Goal: Download file/media

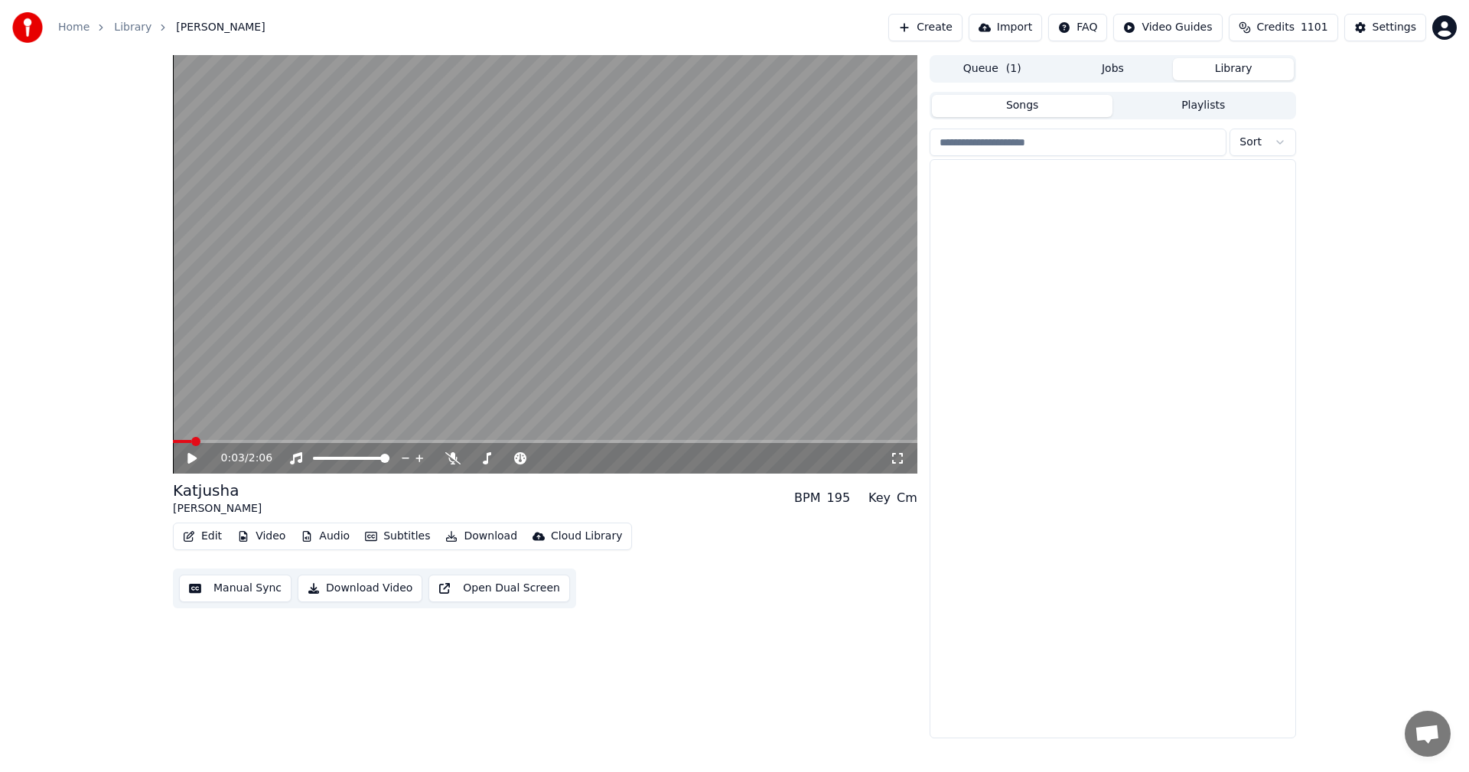
click at [1225, 69] on button "Library" at bounding box center [1233, 69] width 121 height 22
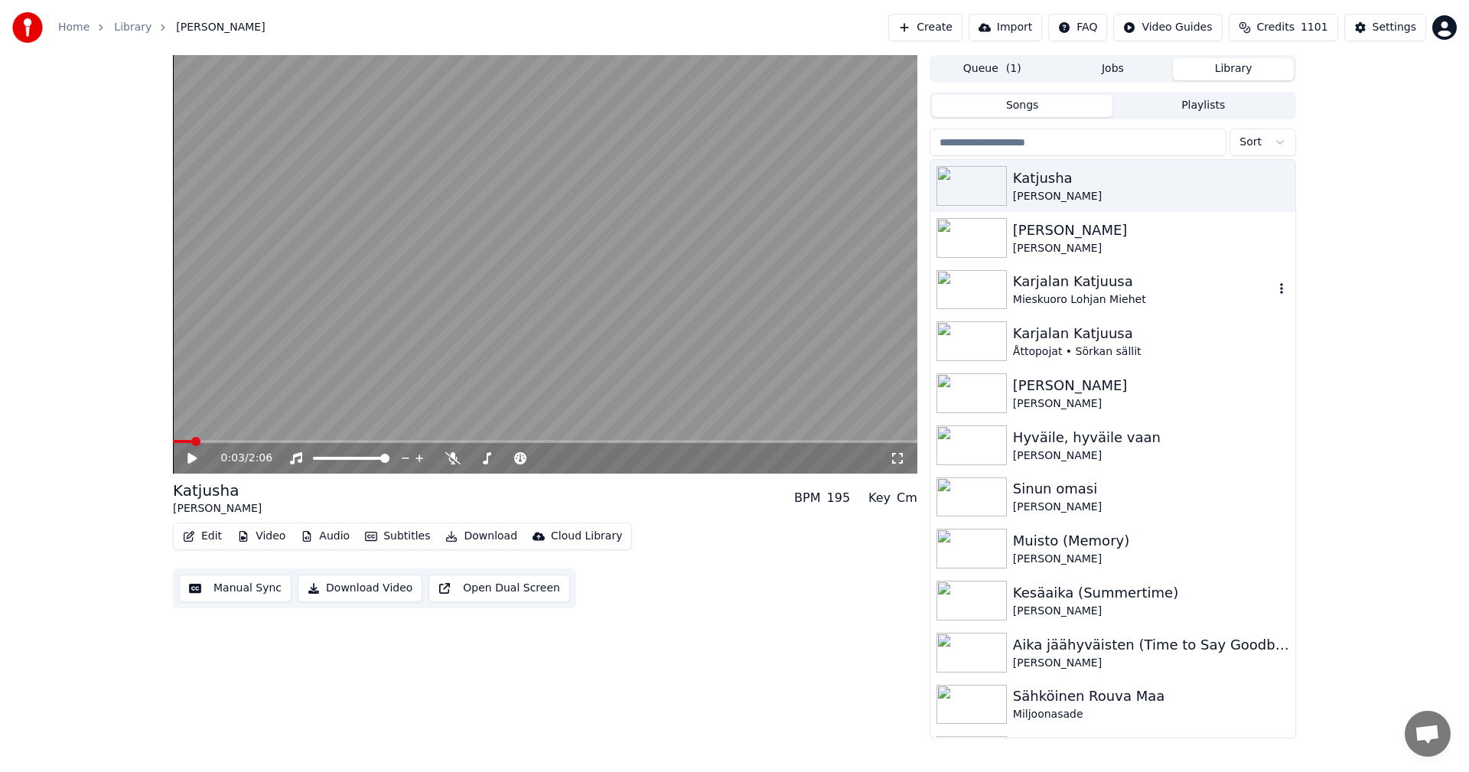
click at [1073, 285] on div "Karjalan Katjuusa" at bounding box center [1143, 281] width 261 height 21
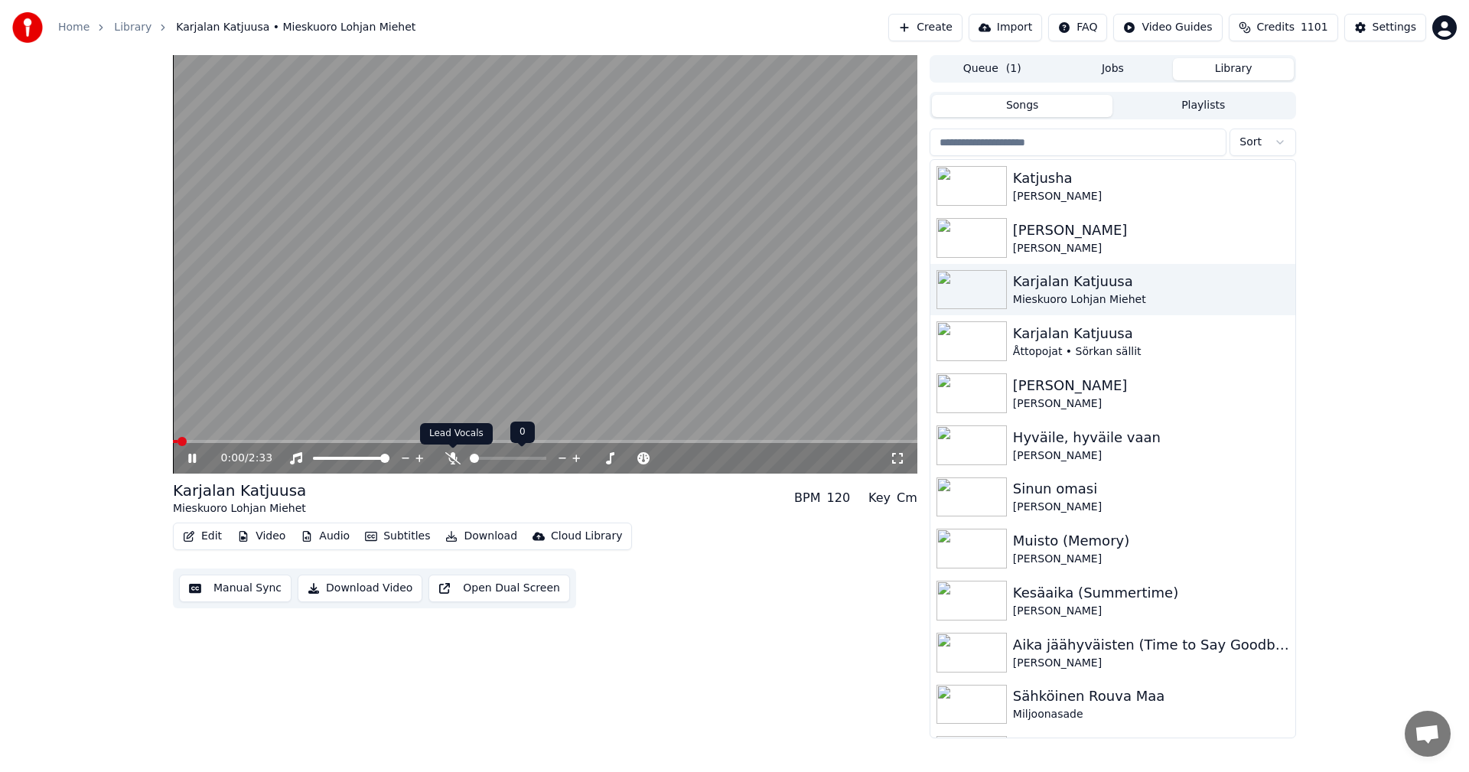
click at [450, 459] on icon at bounding box center [452, 458] width 15 height 12
click at [288, 438] on video at bounding box center [545, 264] width 744 height 418
click at [454, 454] on icon at bounding box center [452, 458] width 8 height 12
click at [454, 454] on icon at bounding box center [452, 458] width 15 height 12
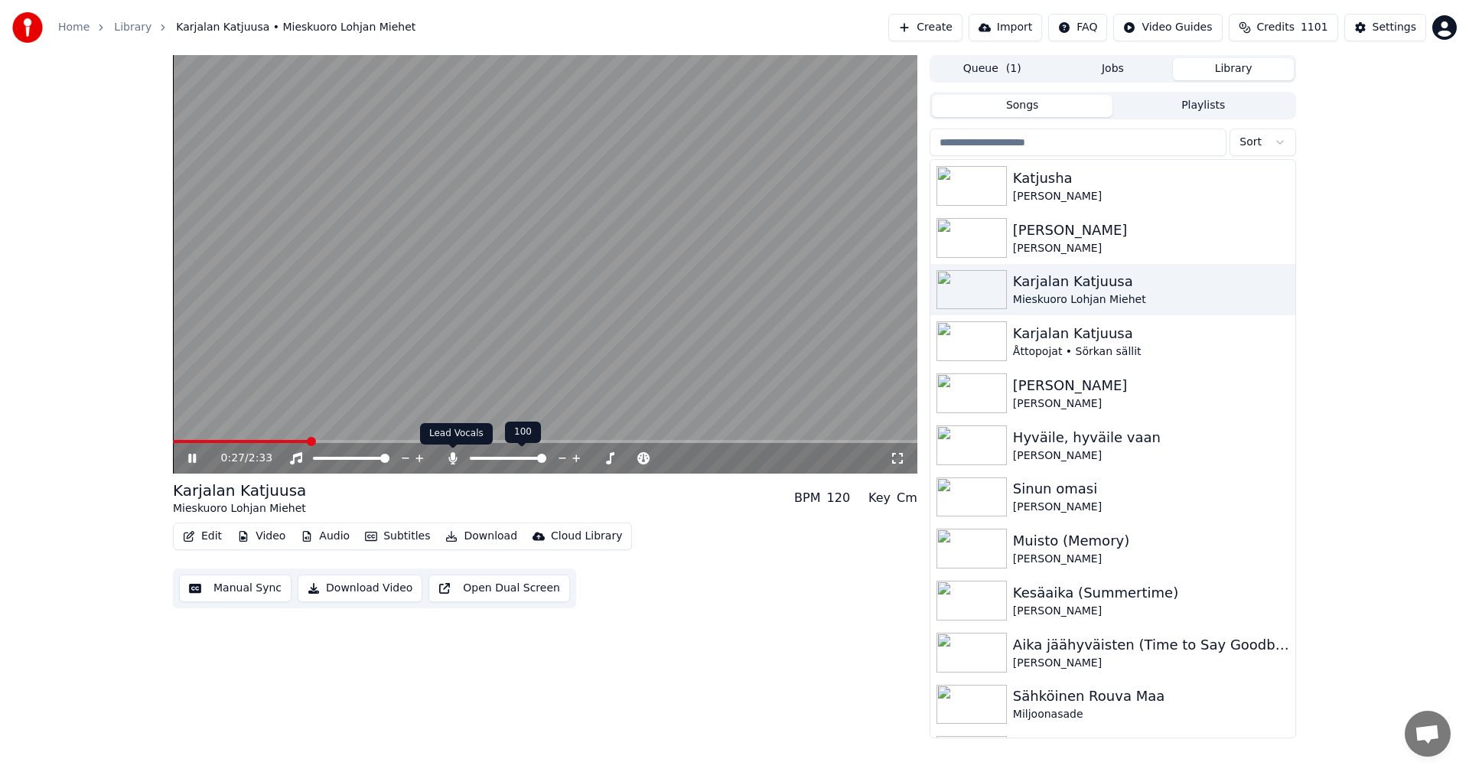
click at [448, 457] on icon at bounding box center [452, 458] width 15 height 12
click at [452, 462] on icon at bounding box center [452, 458] width 15 height 12
click at [450, 456] on icon at bounding box center [452, 458] width 15 height 12
click at [450, 457] on icon at bounding box center [452, 458] width 15 height 12
click at [516, 457] on span at bounding box center [513, 458] width 9 height 9
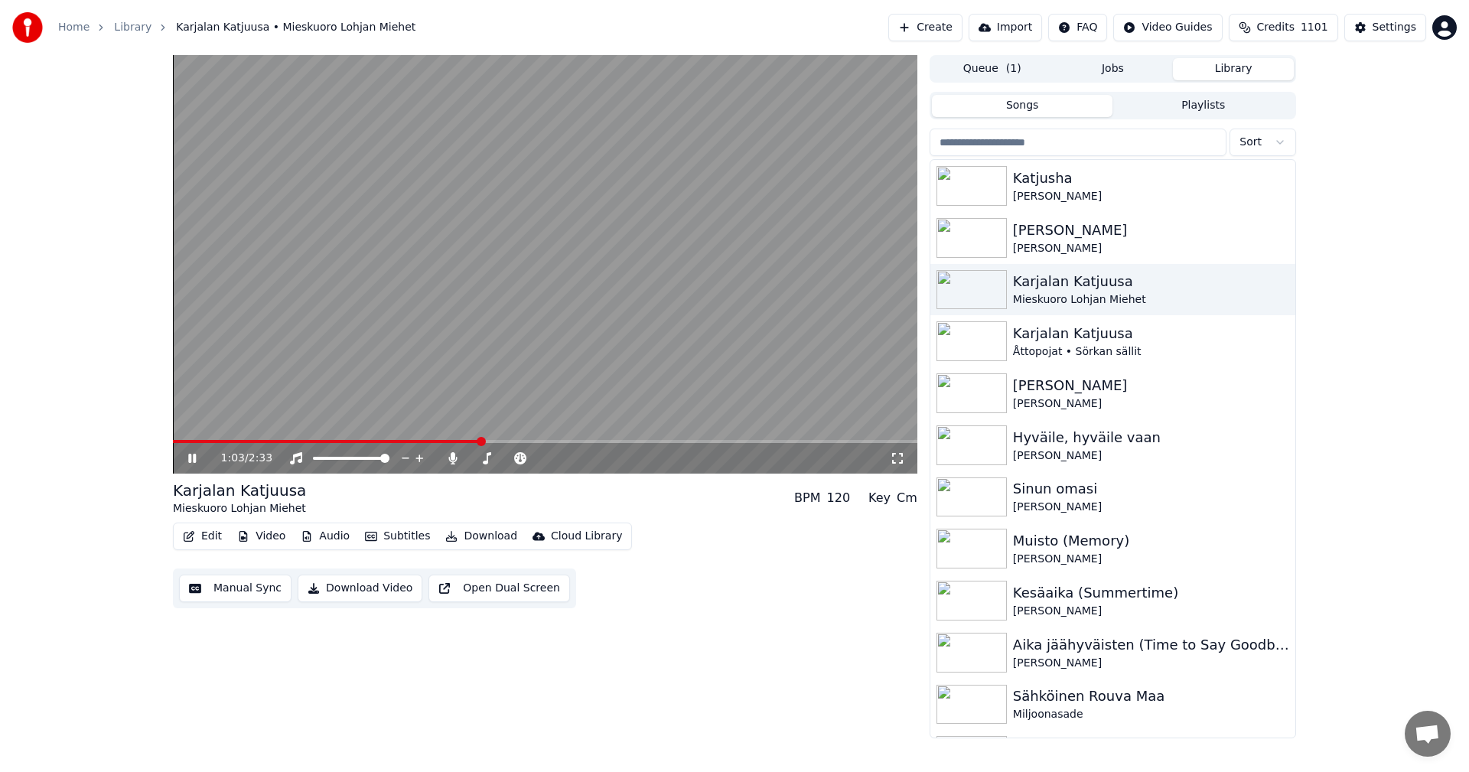
click at [568, 442] on span at bounding box center [545, 441] width 744 height 3
click at [508, 461] on span at bounding box center [507, 458] width 9 height 9
click at [480, 535] on button "Download" at bounding box center [481, 536] width 84 height 21
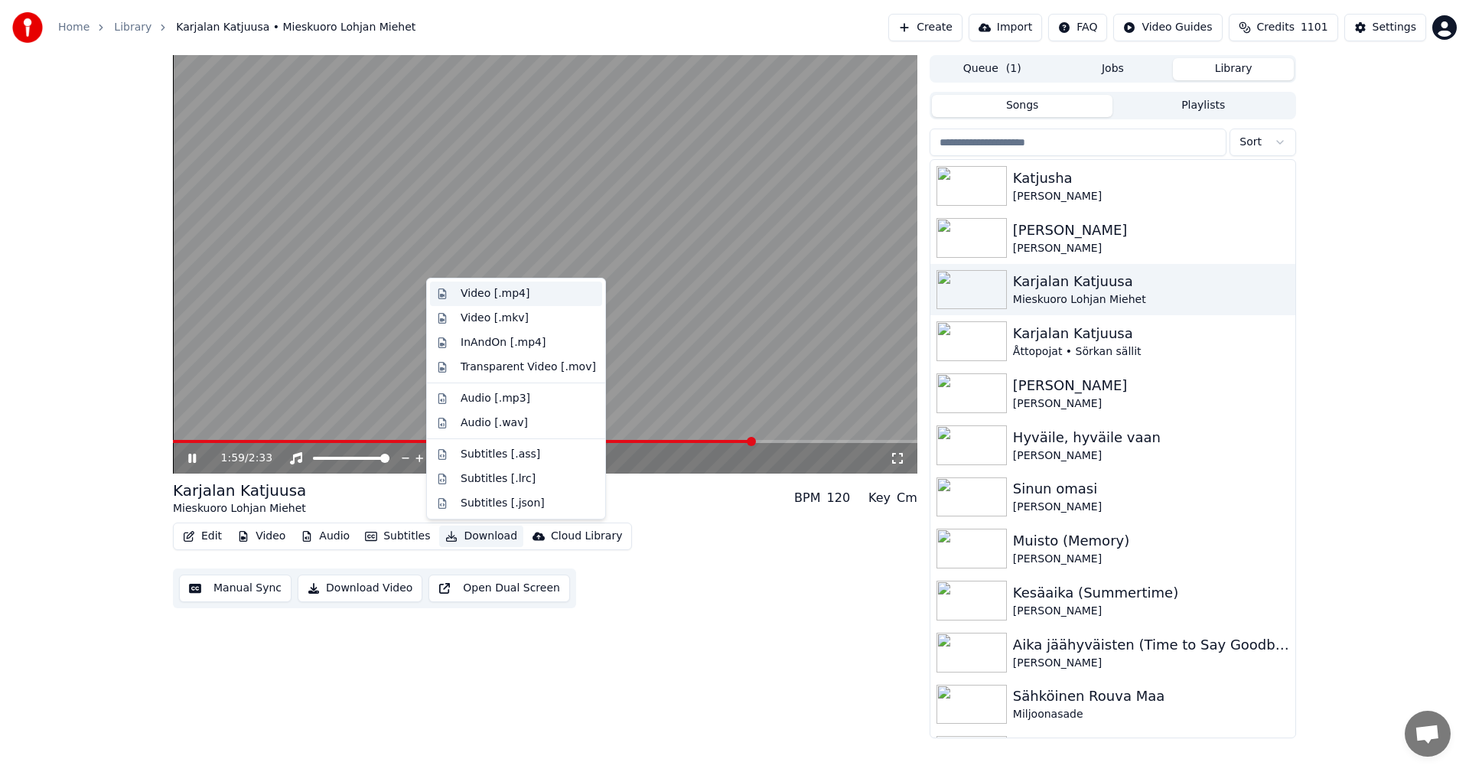
click at [497, 294] on div "Video [.mp4]" at bounding box center [495, 293] width 69 height 15
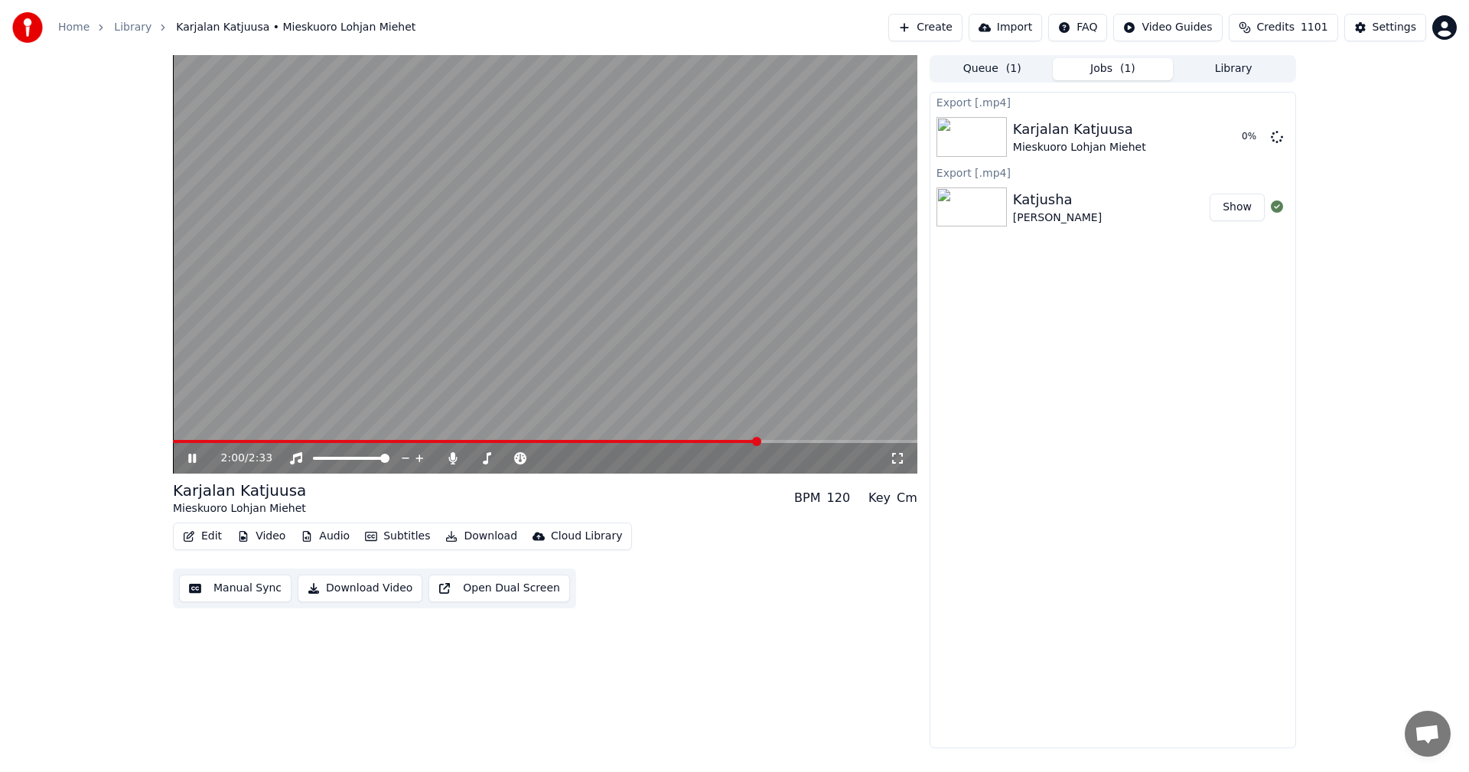
click at [194, 461] on icon at bounding box center [192, 458] width 8 height 9
click at [122, 28] on link "Library" at bounding box center [132, 27] width 37 height 15
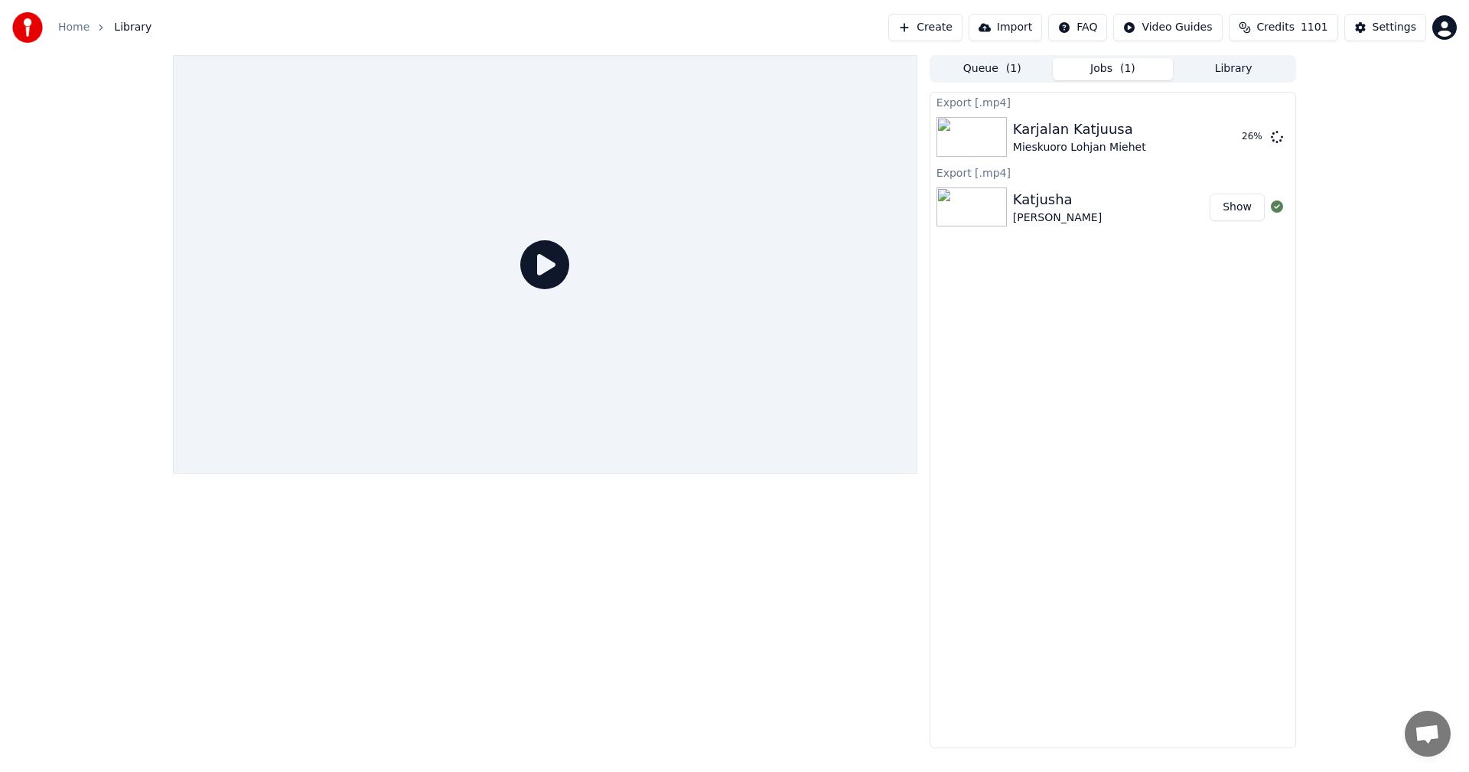
click at [1230, 73] on button "Library" at bounding box center [1233, 69] width 121 height 22
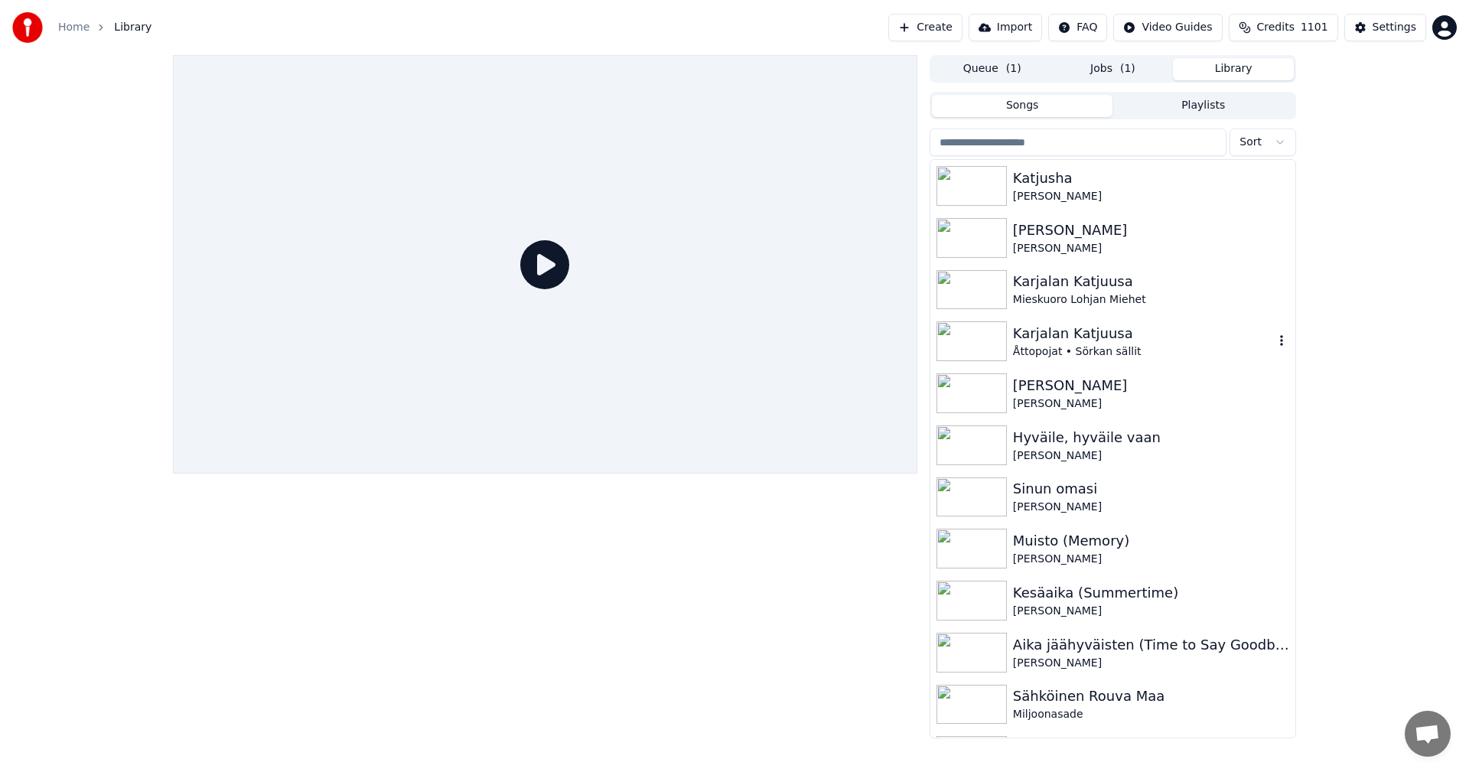
click at [1050, 334] on div "Karjalan Katjuusa" at bounding box center [1143, 333] width 261 height 21
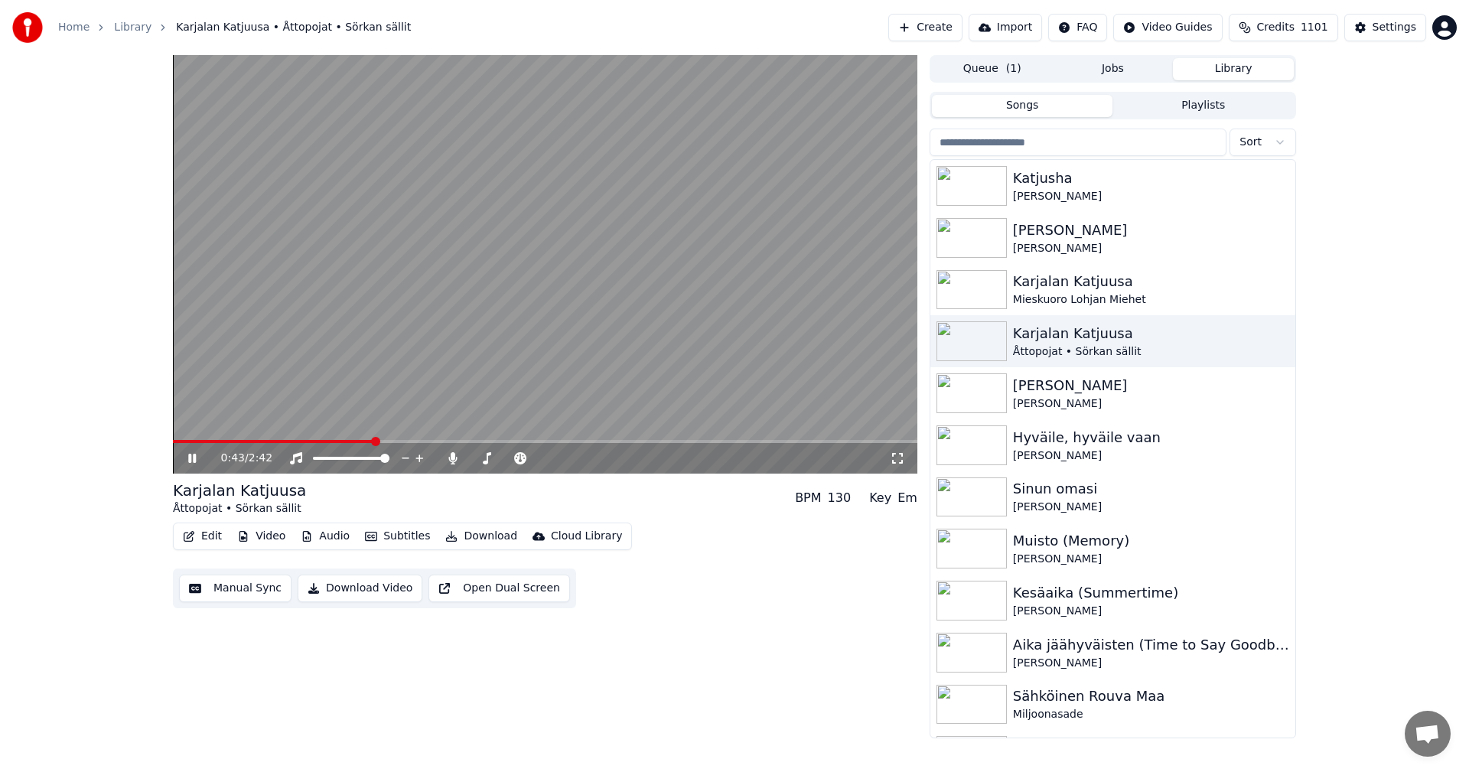
click at [189, 459] on icon at bounding box center [192, 458] width 8 height 9
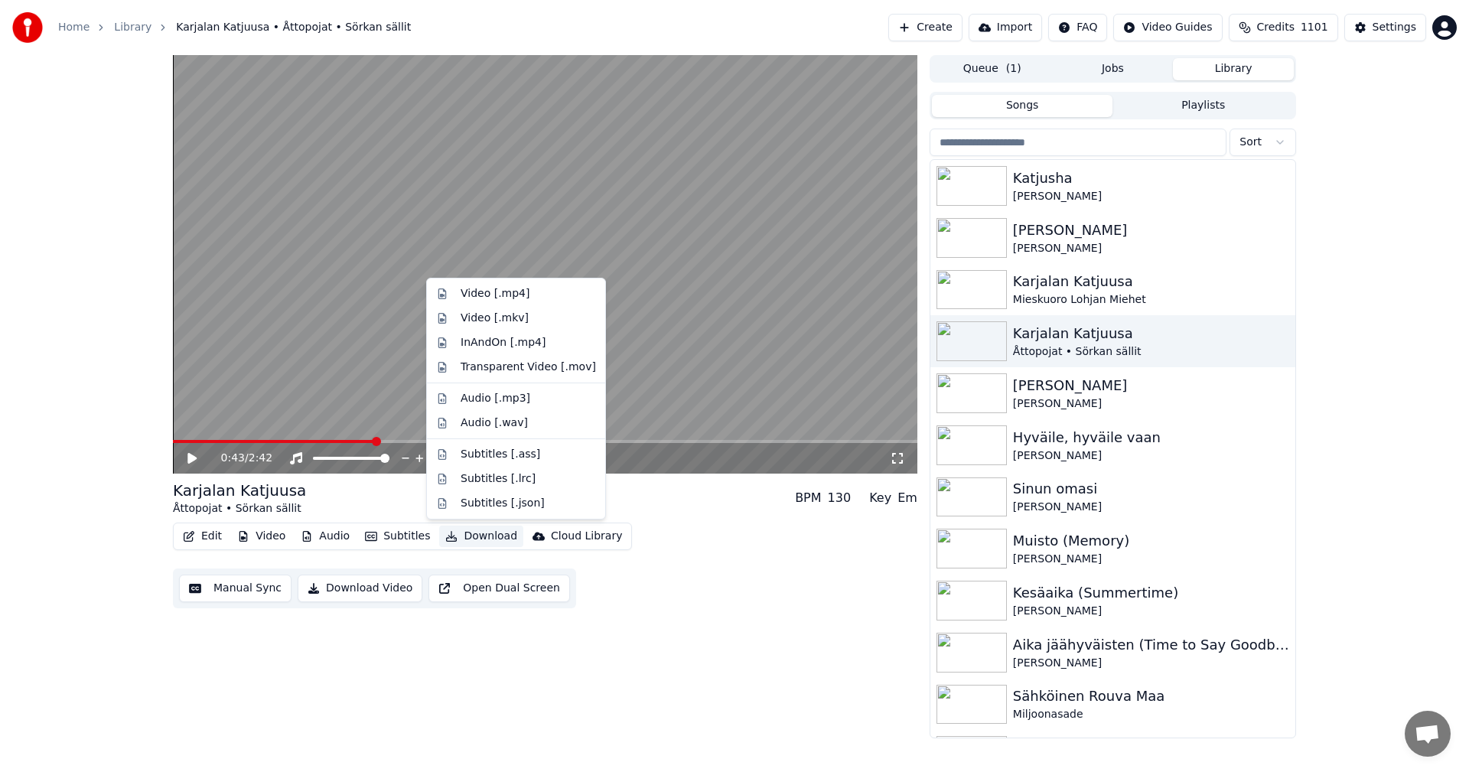
click at [487, 538] on button "Download" at bounding box center [481, 536] width 84 height 21
click at [518, 298] on div "Video [.mp4]" at bounding box center [495, 293] width 69 height 15
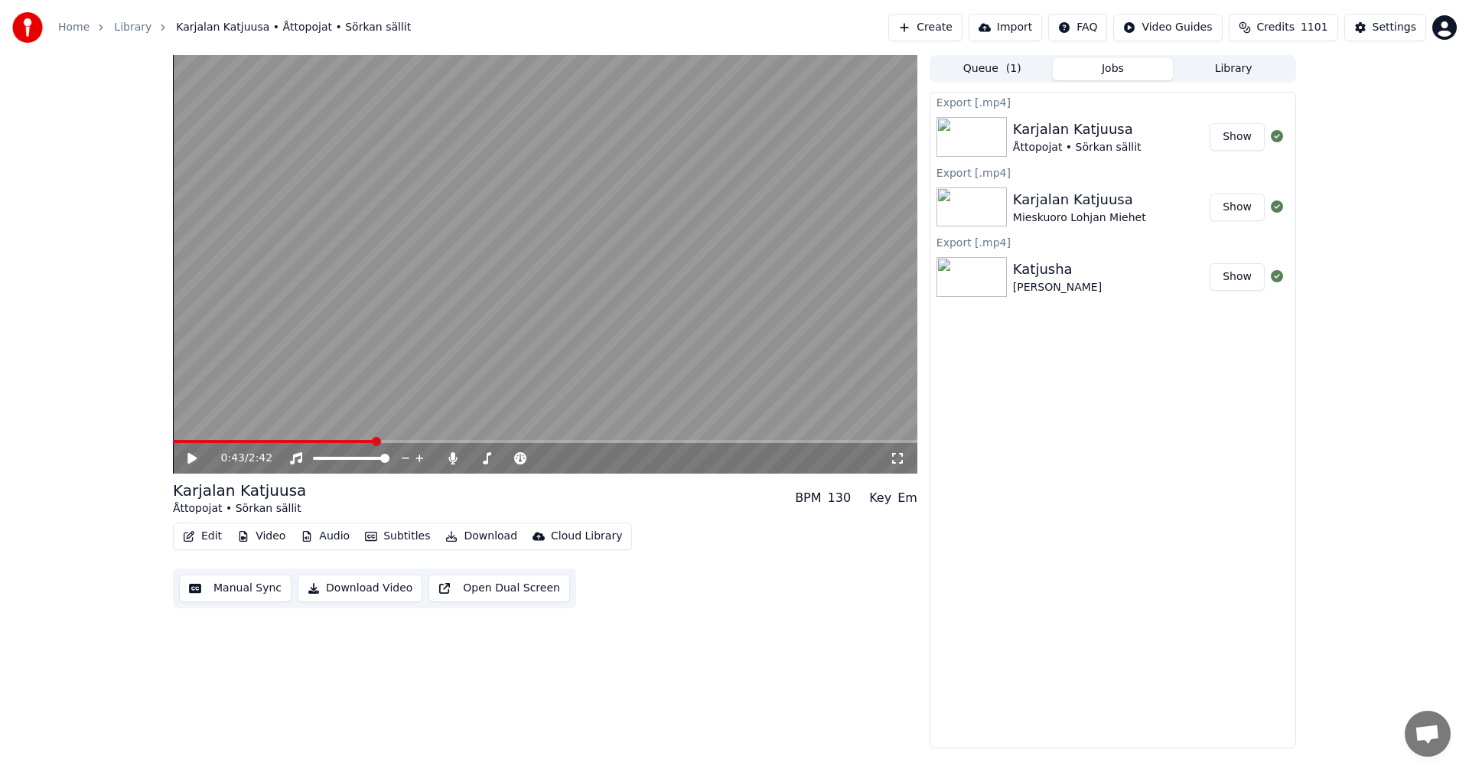
click at [1234, 70] on button "Library" at bounding box center [1233, 69] width 121 height 22
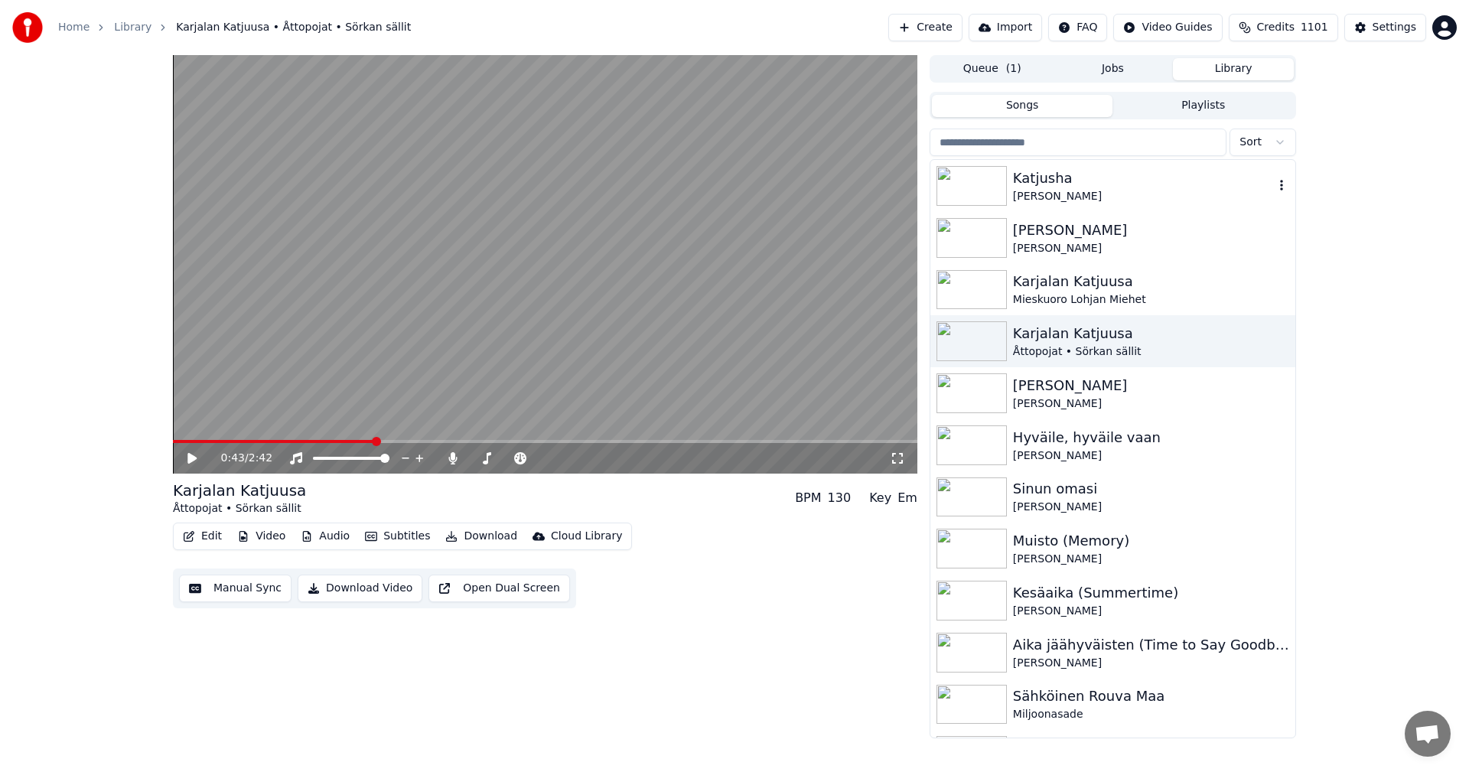
click at [994, 190] on img at bounding box center [971, 186] width 70 height 40
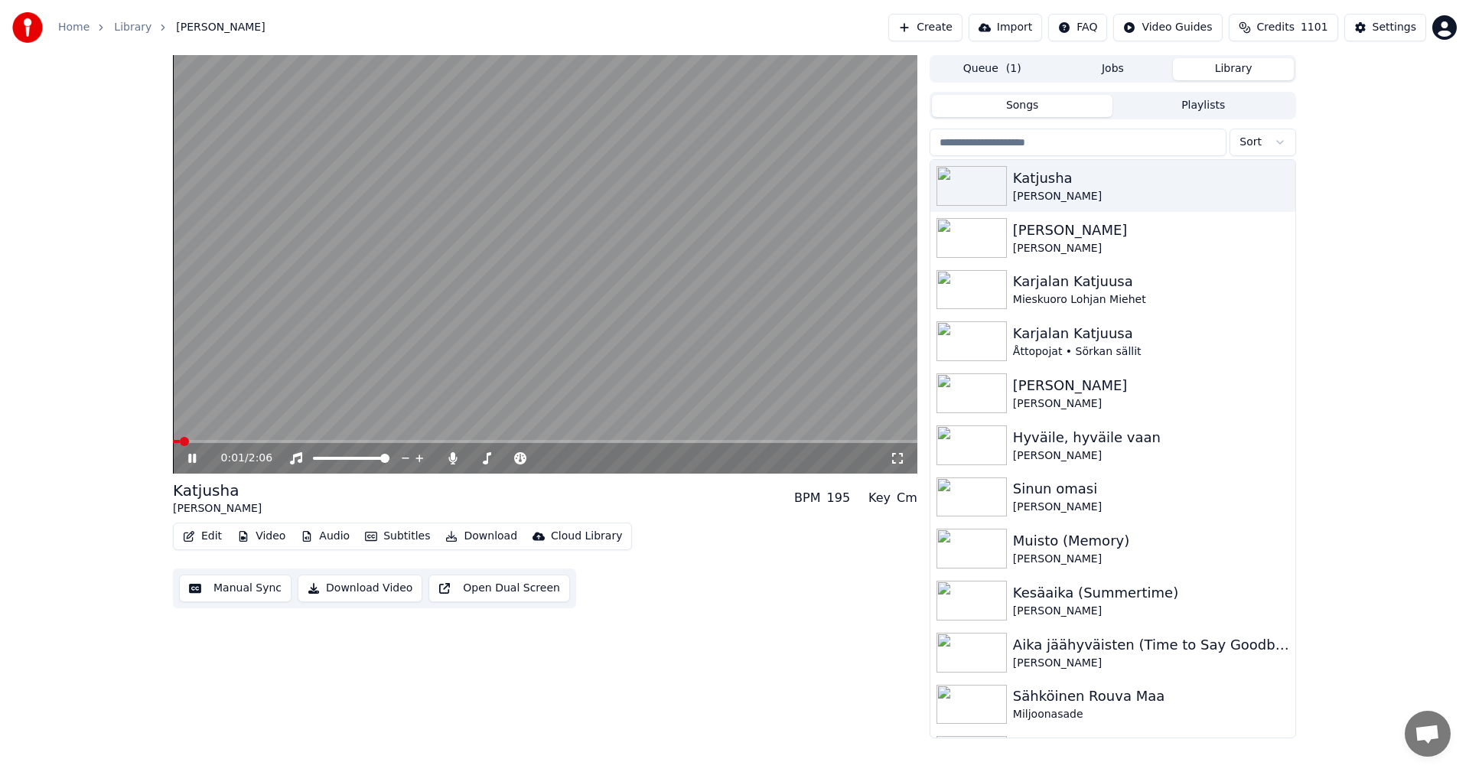
click at [190, 462] on icon at bounding box center [192, 458] width 8 height 9
click at [263, 537] on button "Video" at bounding box center [261, 536] width 60 height 21
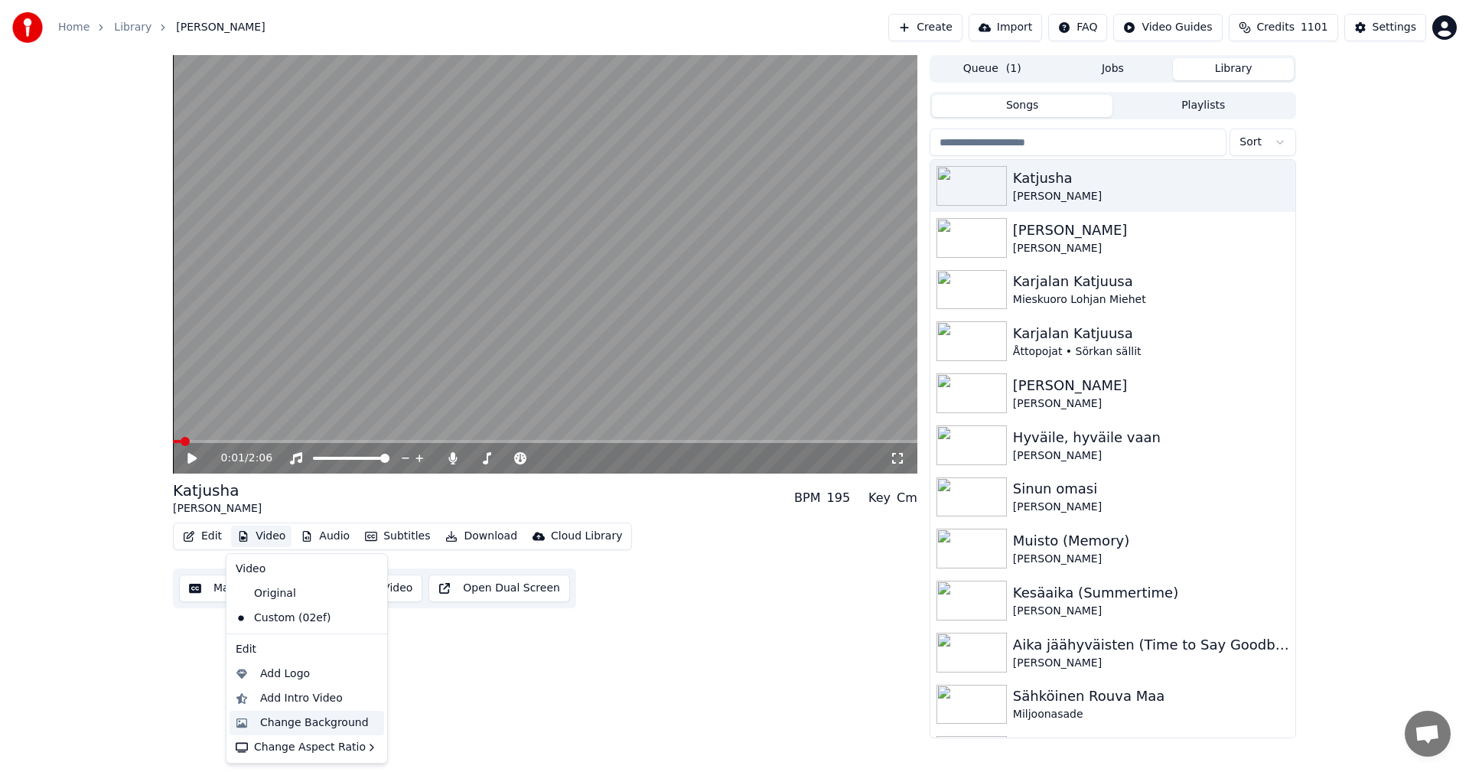
click at [308, 727] on div "Change Background" at bounding box center [314, 722] width 109 height 15
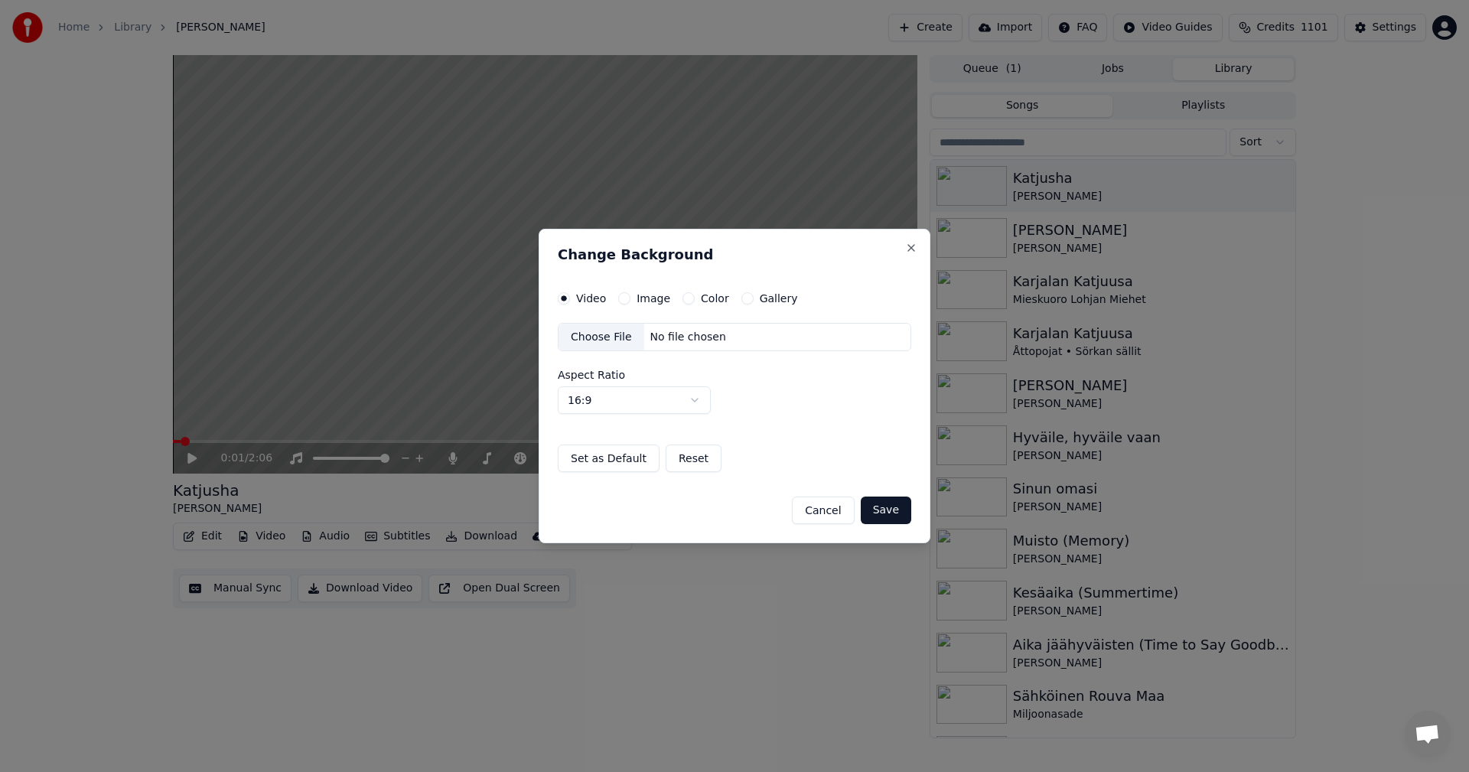
click at [625, 300] on button "Image" at bounding box center [624, 298] width 12 height 12
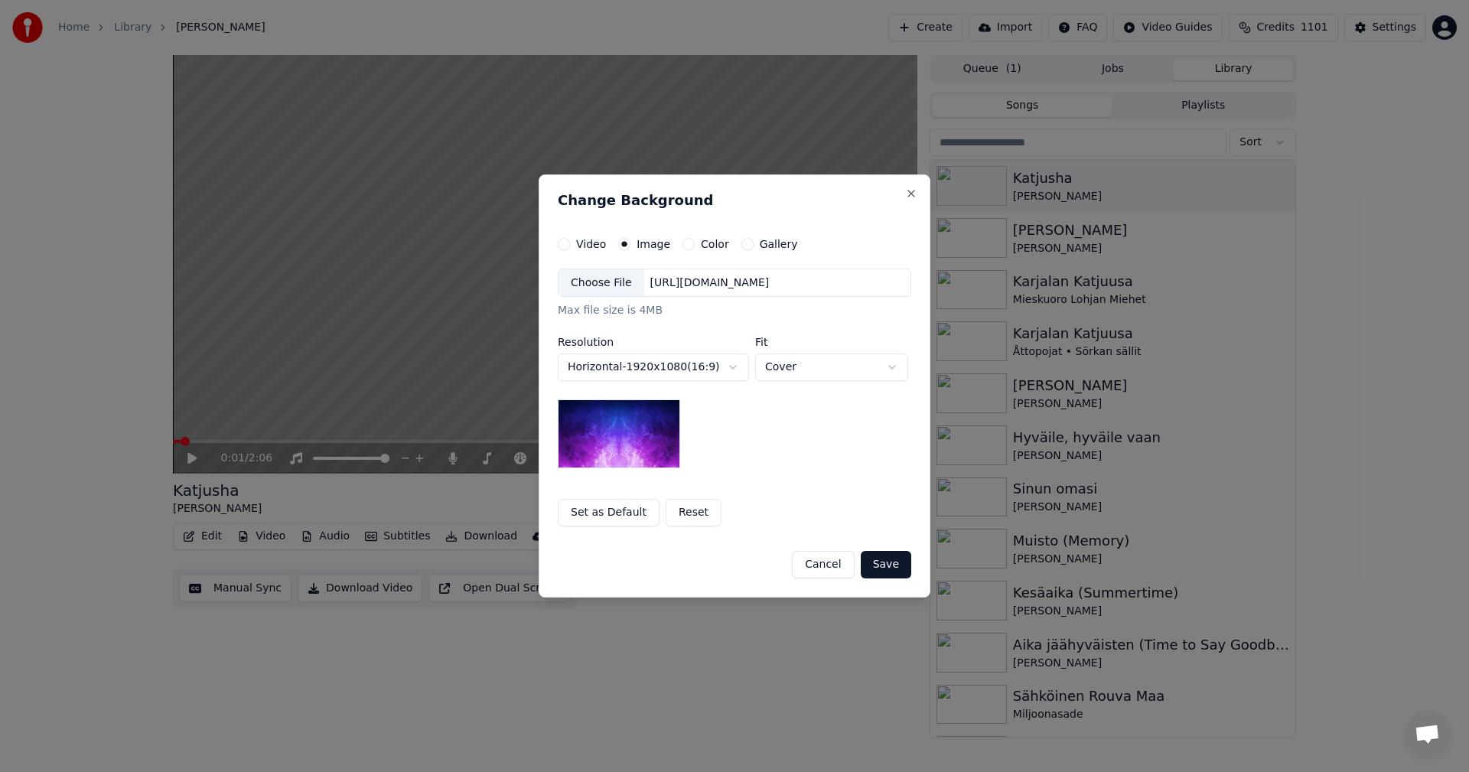
click at [614, 282] on div "Choose File" at bounding box center [601, 283] width 86 height 28
click at [893, 564] on button "Save" at bounding box center [886, 565] width 50 height 28
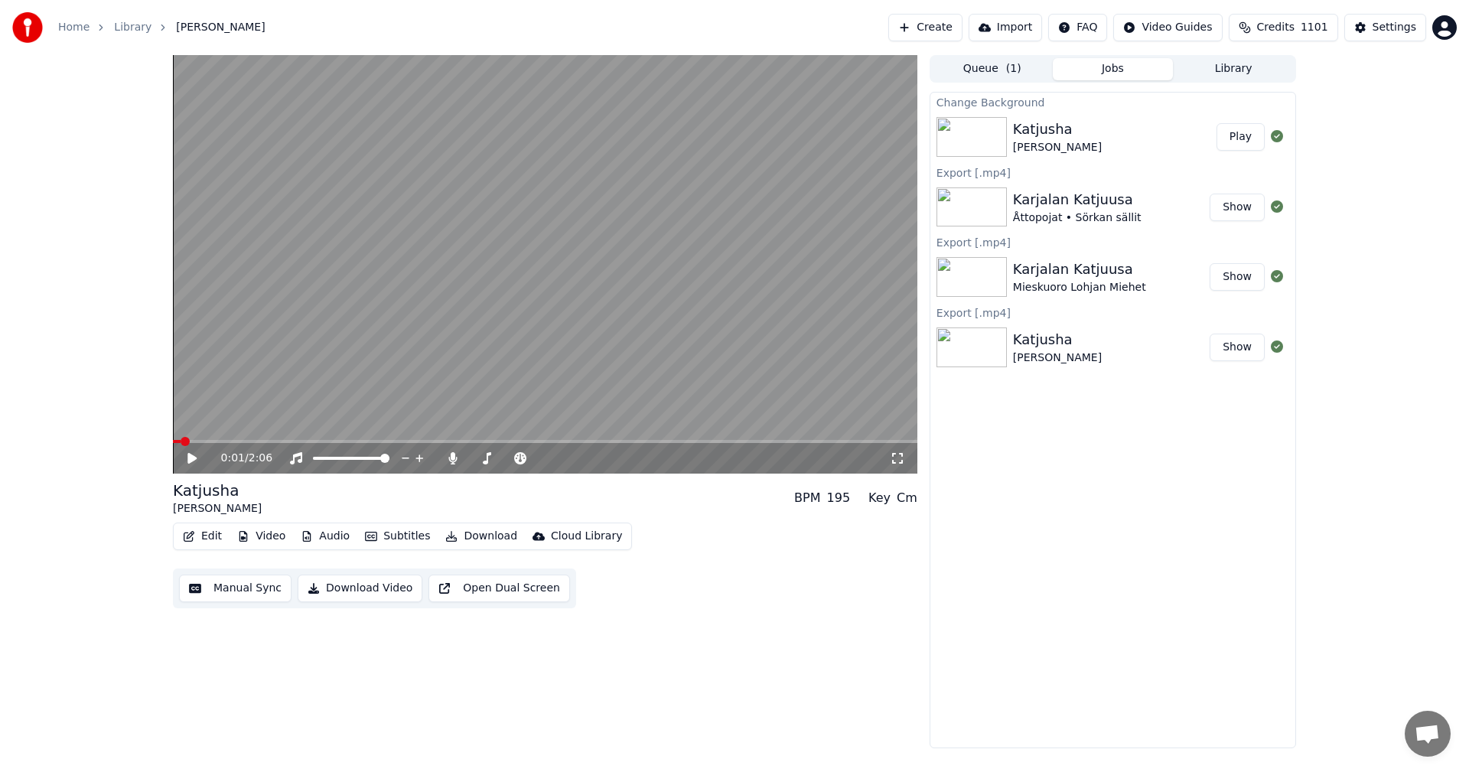
click at [1236, 145] on button "Play" at bounding box center [1240, 137] width 48 height 28
click at [191, 461] on icon at bounding box center [192, 458] width 8 height 9
click at [490, 537] on button "Download" at bounding box center [481, 536] width 84 height 21
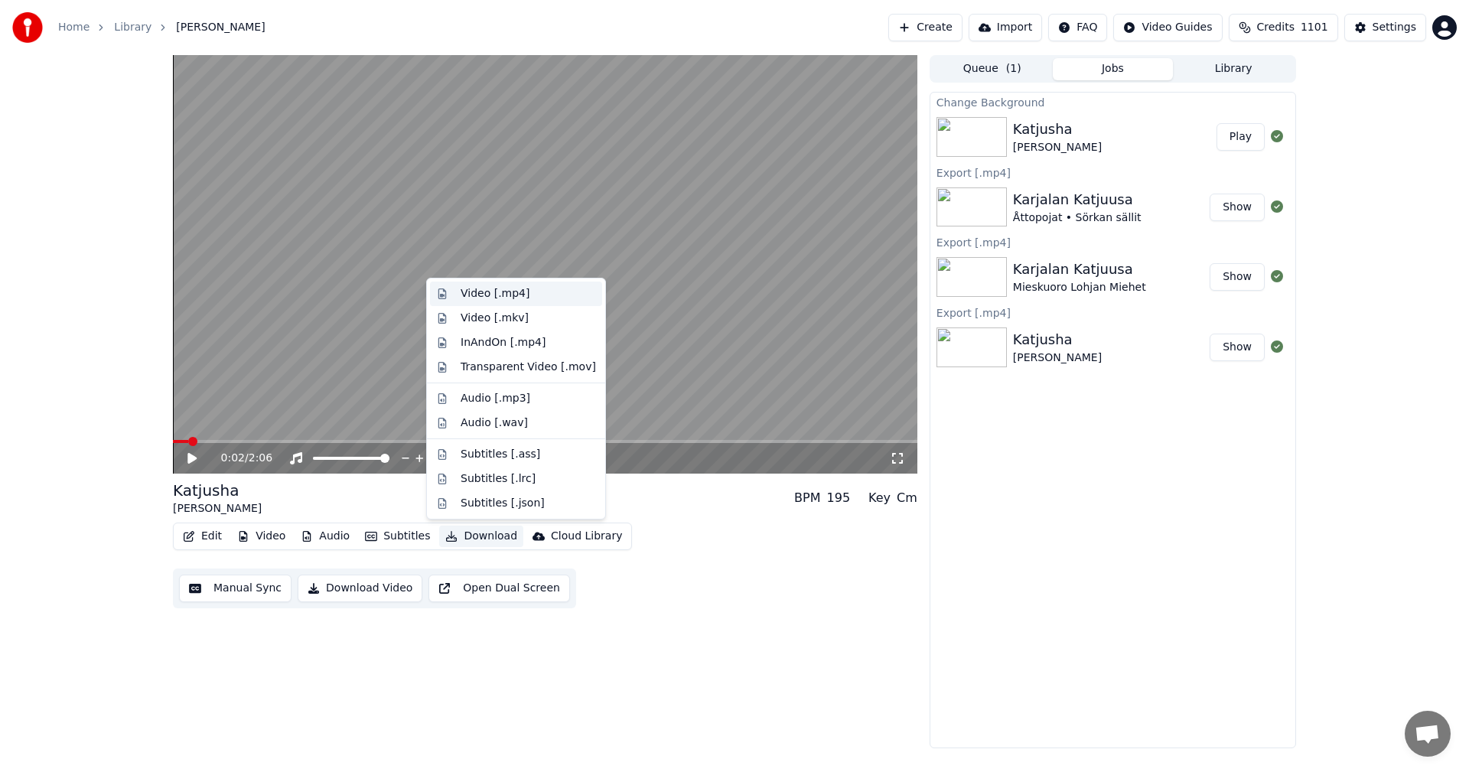
click at [507, 298] on div "Video [.mp4]" at bounding box center [495, 293] width 69 height 15
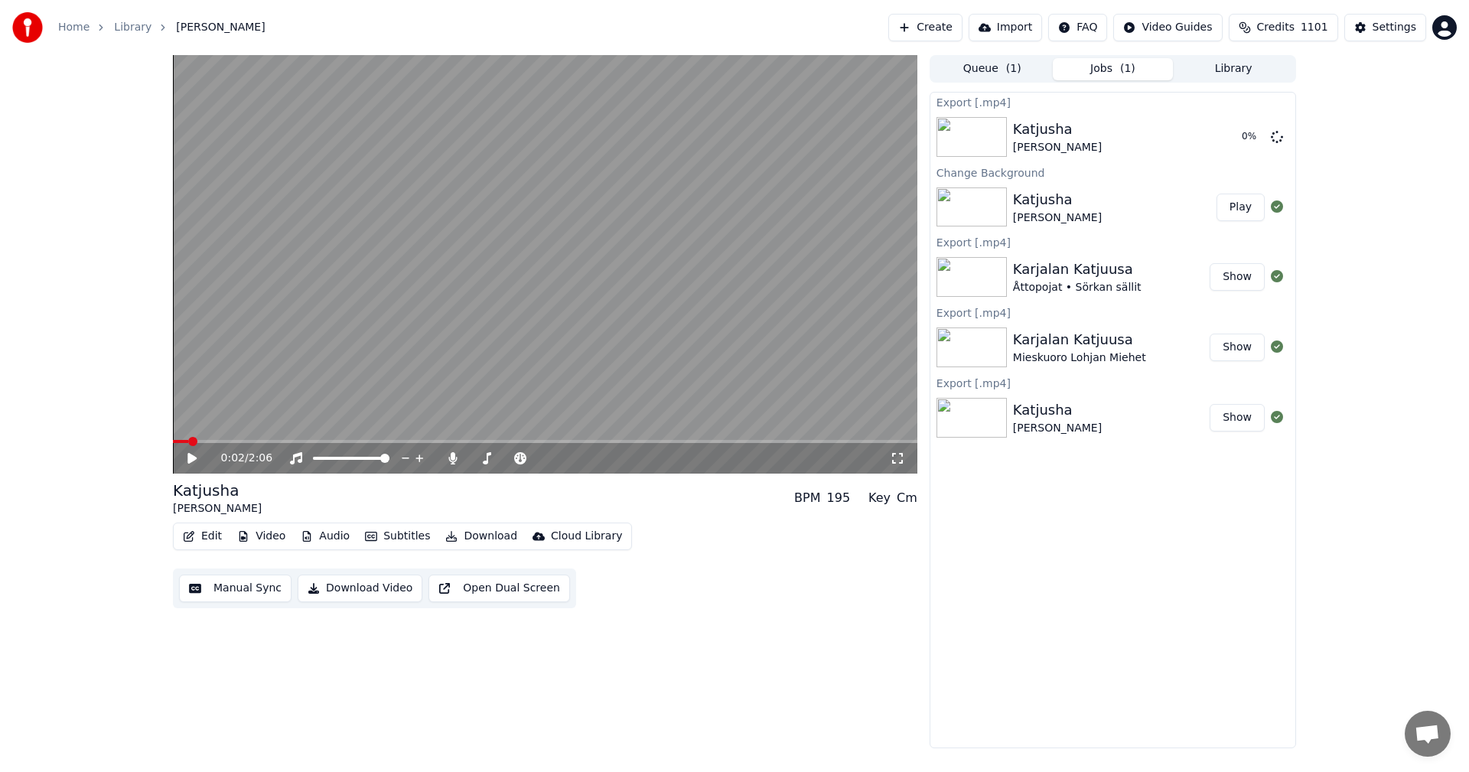
click at [189, 455] on icon at bounding box center [191, 458] width 9 height 11
click at [283, 445] on div "0:03 / 2:06" at bounding box center [545, 458] width 744 height 31
click at [283, 442] on span at bounding box center [545, 441] width 744 height 3
click at [191, 460] on icon at bounding box center [192, 458] width 8 height 9
click at [451, 457] on icon at bounding box center [452, 458] width 8 height 12
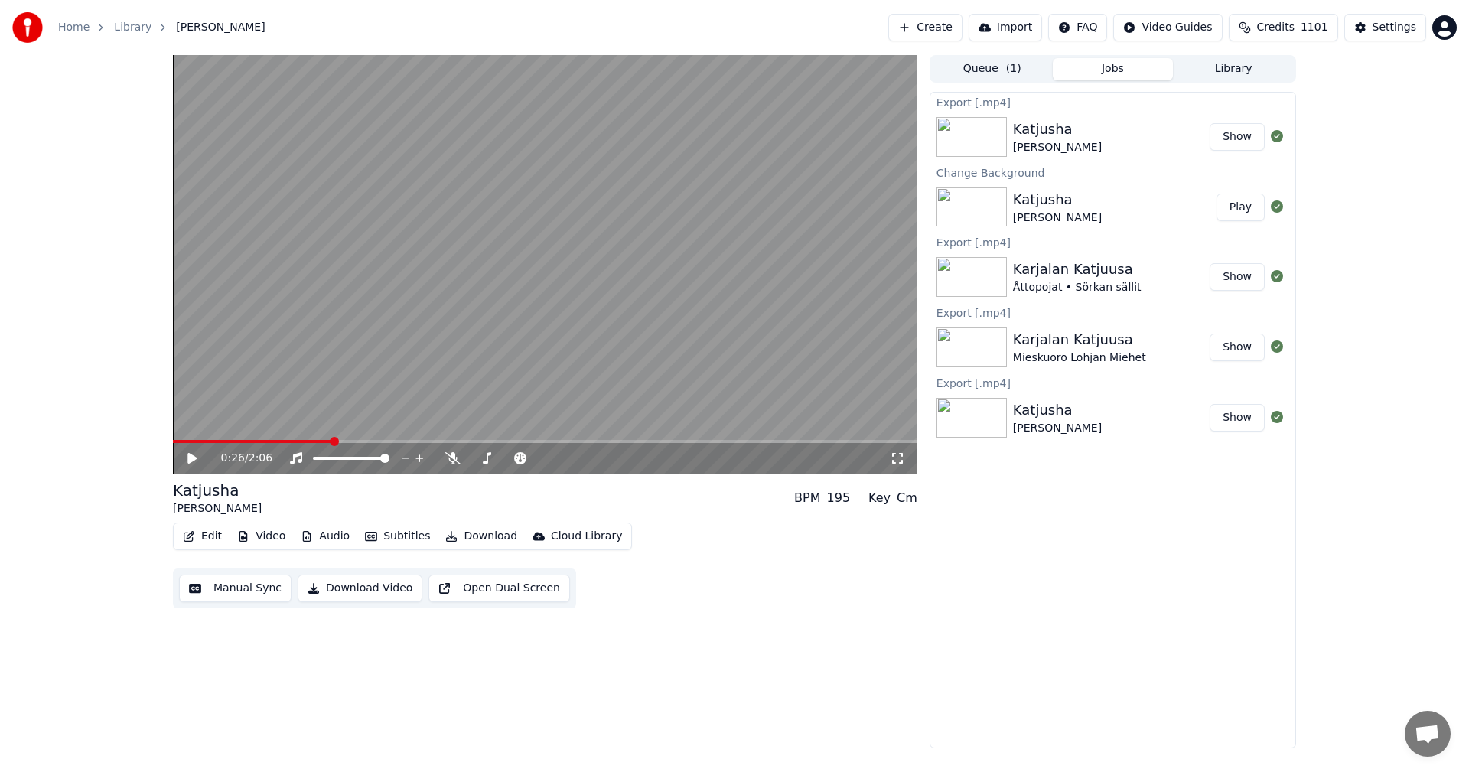
click at [1242, 144] on button "Show" at bounding box center [1236, 137] width 55 height 28
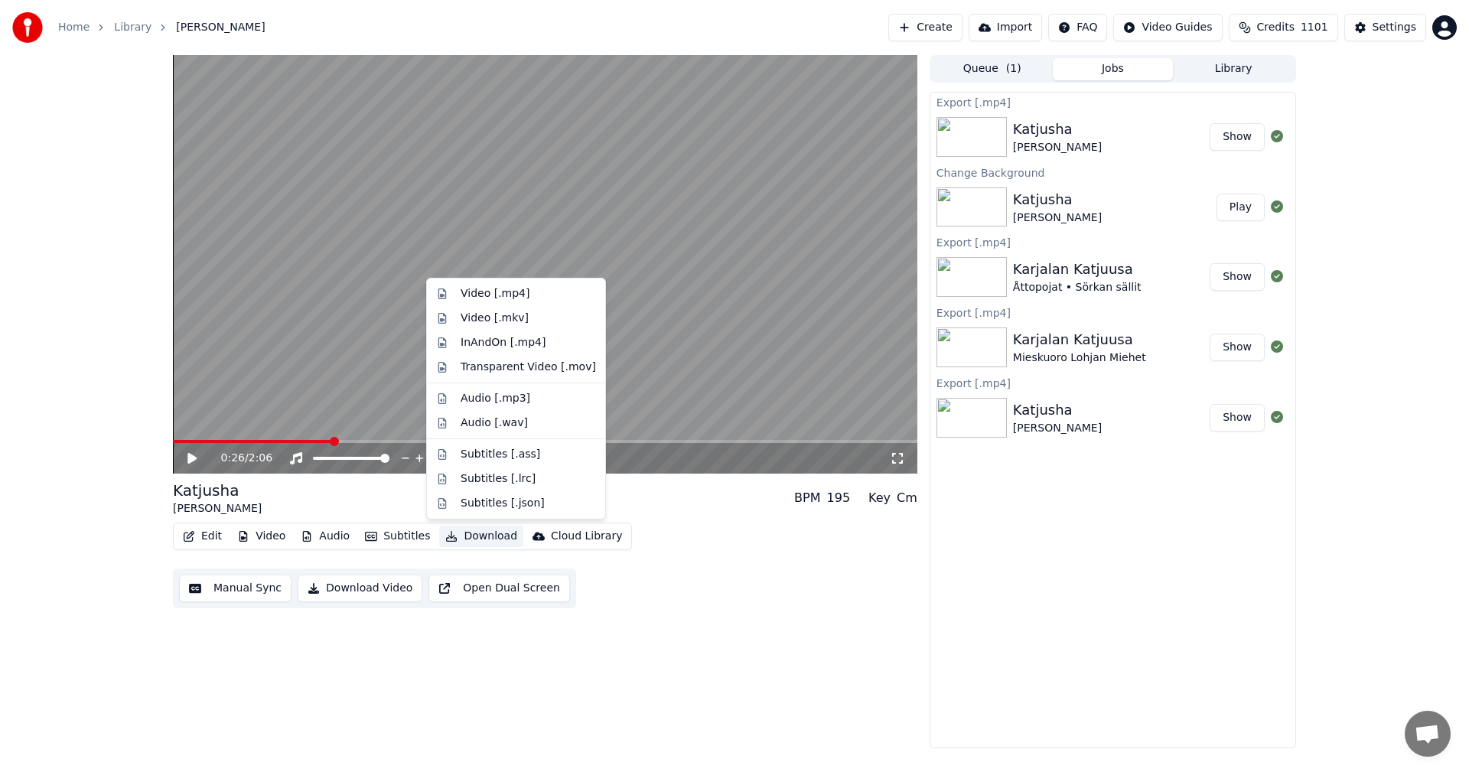
click at [470, 540] on button "Download" at bounding box center [481, 536] width 84 height 21
click at [490, 289] on div "Video [.mp4]" at bounding box center [495, 293] width 69 height 15
